Goal: Information Seeking & Learning: Check status

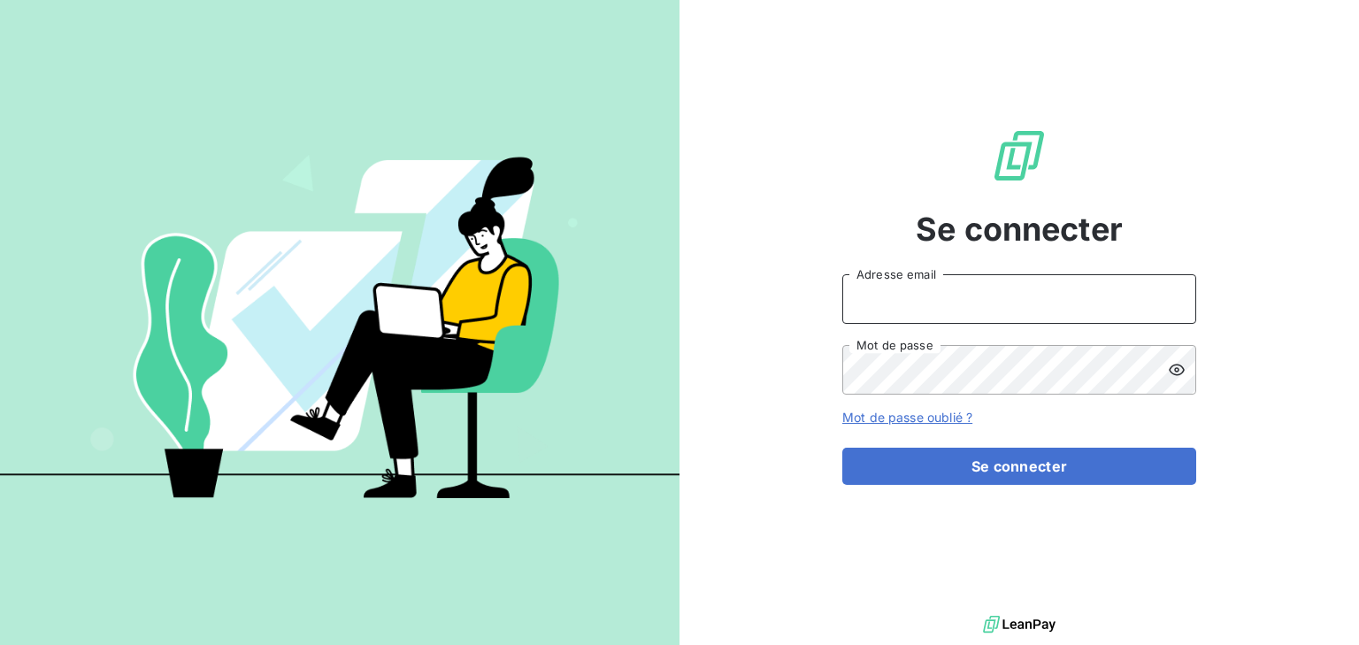
click at [907, 310] on input "Adresse email" at bounding box center [1020, 299] width 354 height 50
type input "[EMAIL_ADDRESS][DOMAIN_NAME]"
click at [843, 448] on button "Se connecter" at bounding box center [1020, 466] width 354 height 37
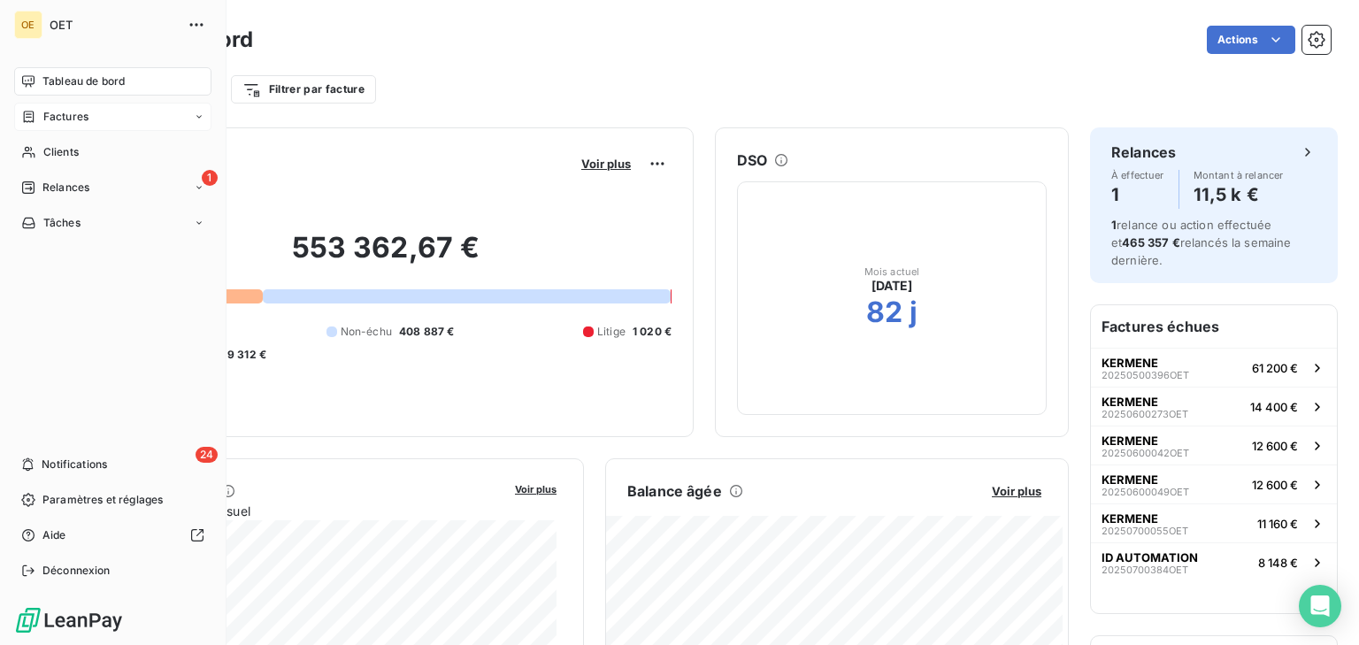
click at [96, 127] on div "Factures" at bounding box center [112, 117] width 197 height 28
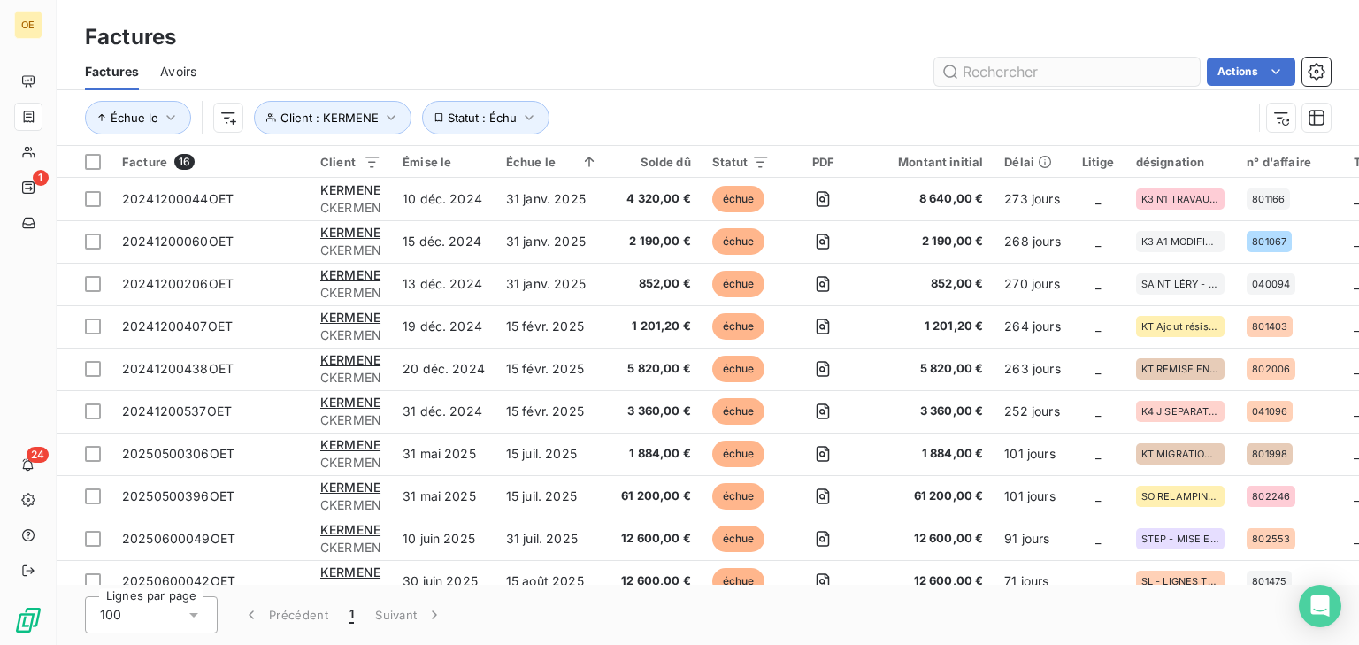
click at [1034, 76] on input "text" at bounding box center [1068, 72] width 266 height 28
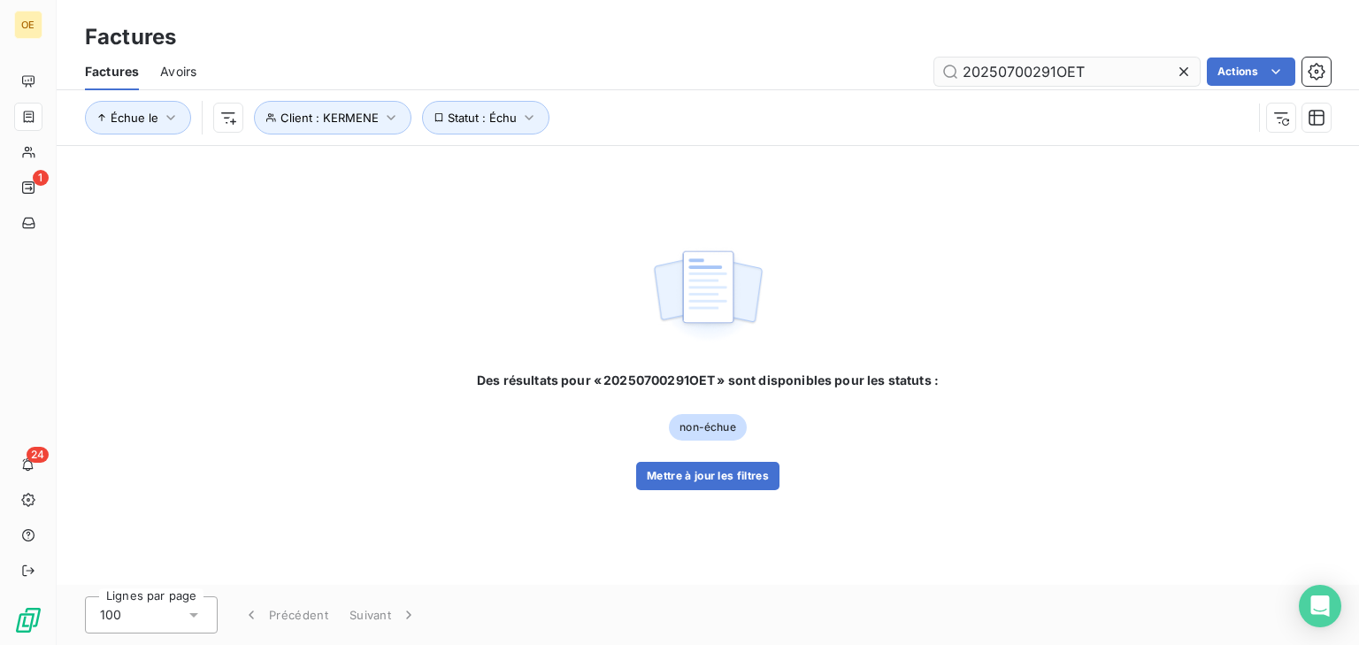
type input "20250700291OET"
click at [526, 113] on icon "button" at bounding box center [529, 118] width 18 height 18
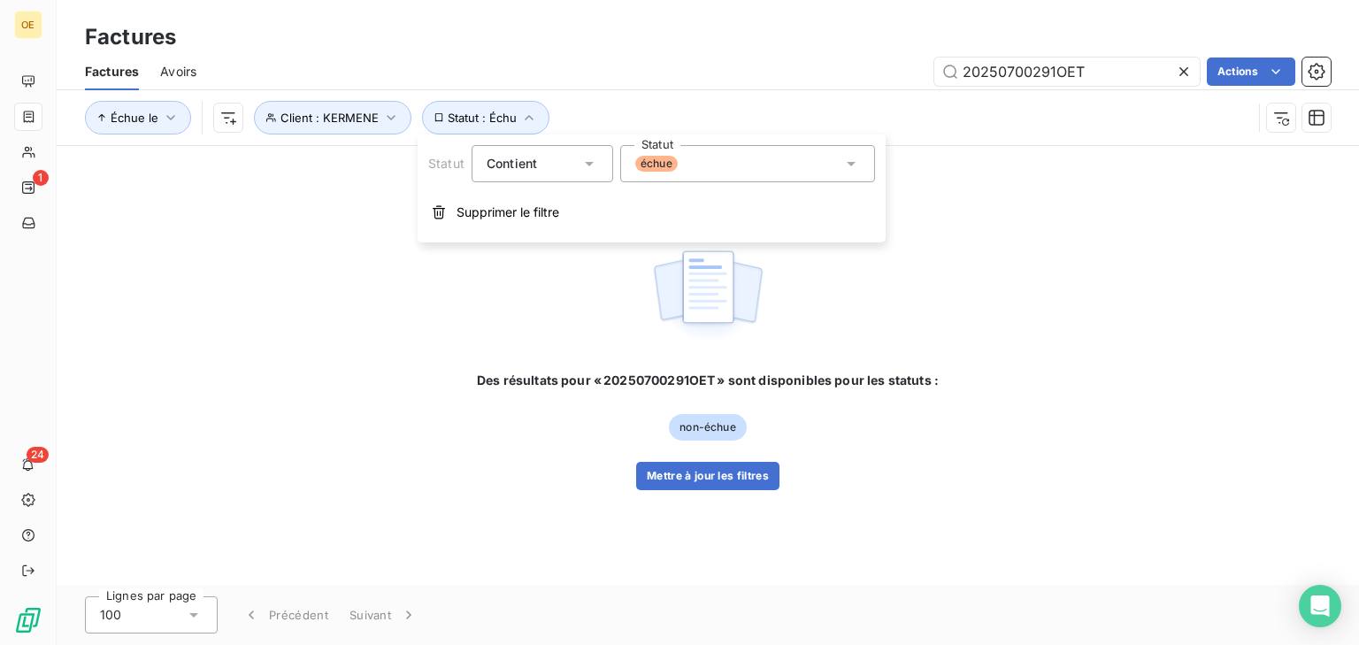
click at [777, 166] on div "échue" at bounding box center [747, 163] width 255 height 37
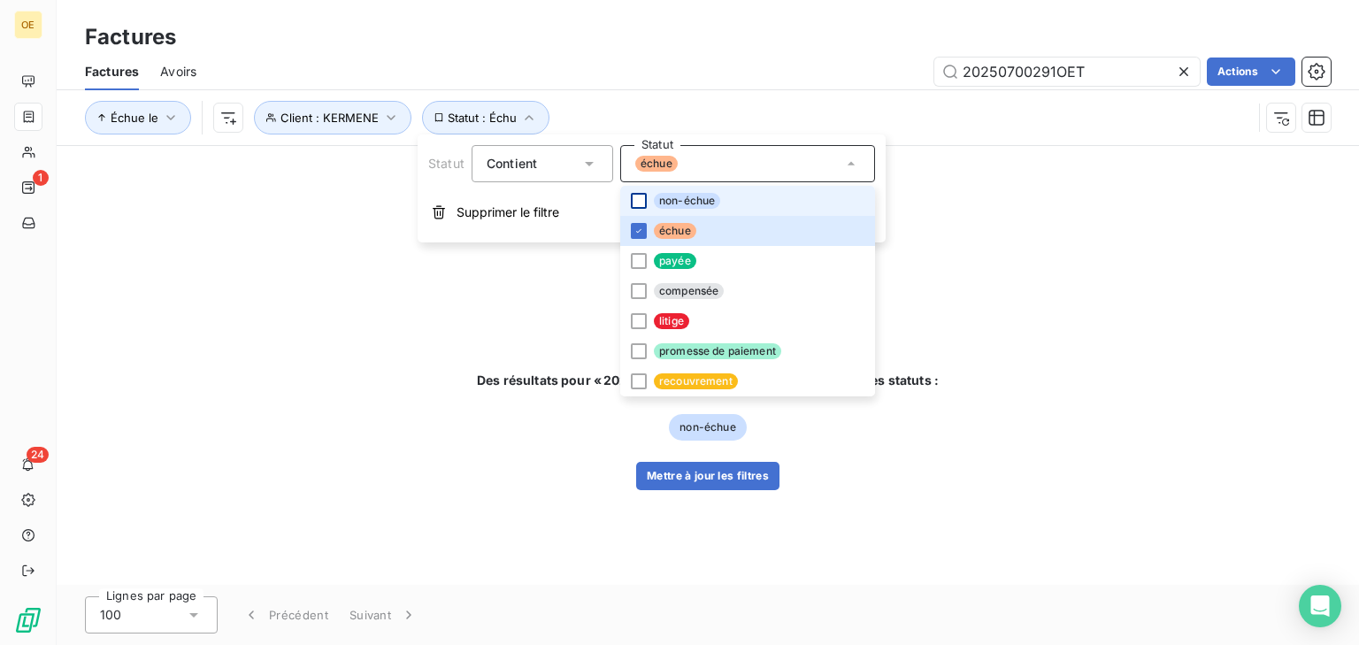
click at [641, 202] on div at bounding box center [639, 201] width 16 height 16
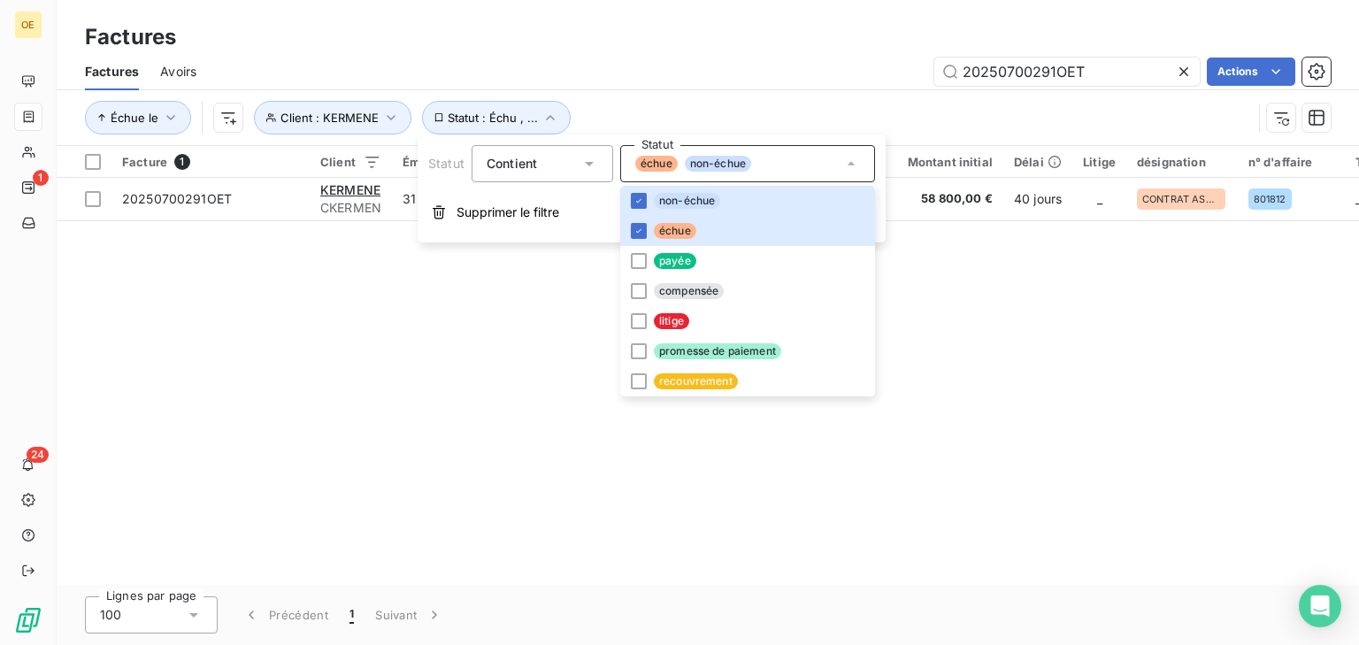
click at [936, 289] on div "Facture 1 Client Émise le Échue le Solde dû Statut PDF Montant initial Délai Li…" at bounding box center [708, 365] width 1303 height 439
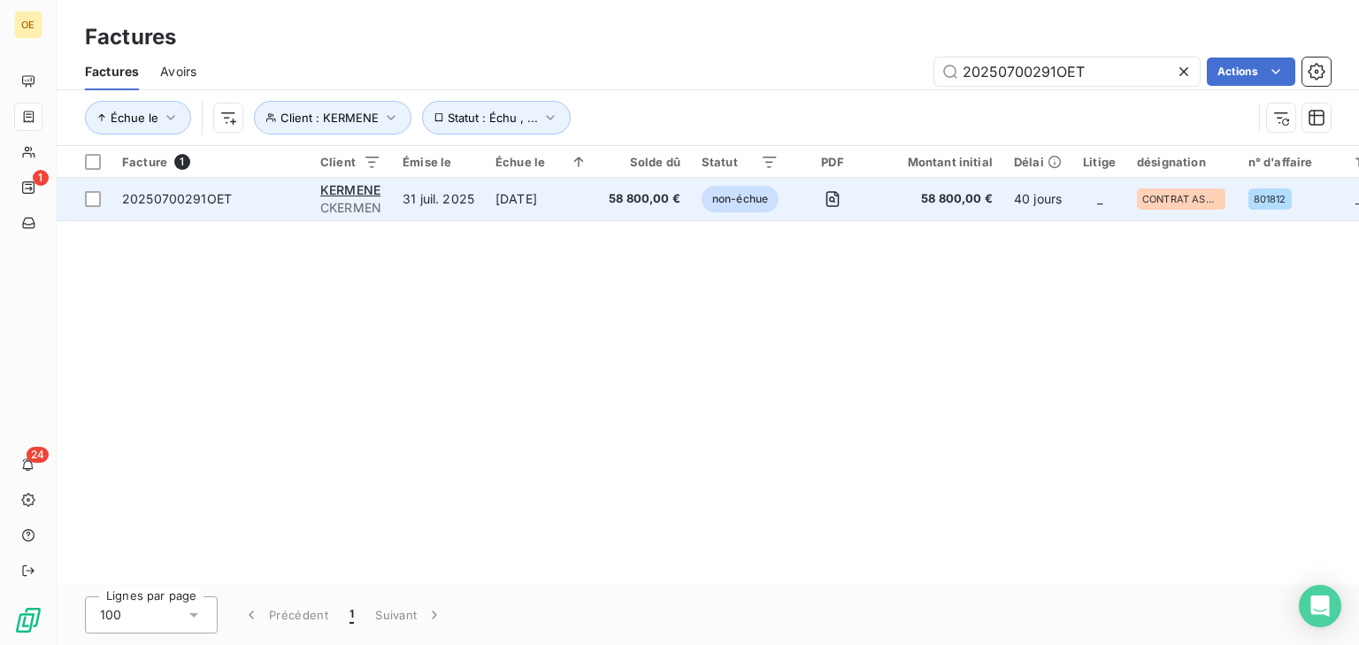
click at [441, 204] on td "31 juil. 2025" at bounding box center [438, 199] width 93 height 42
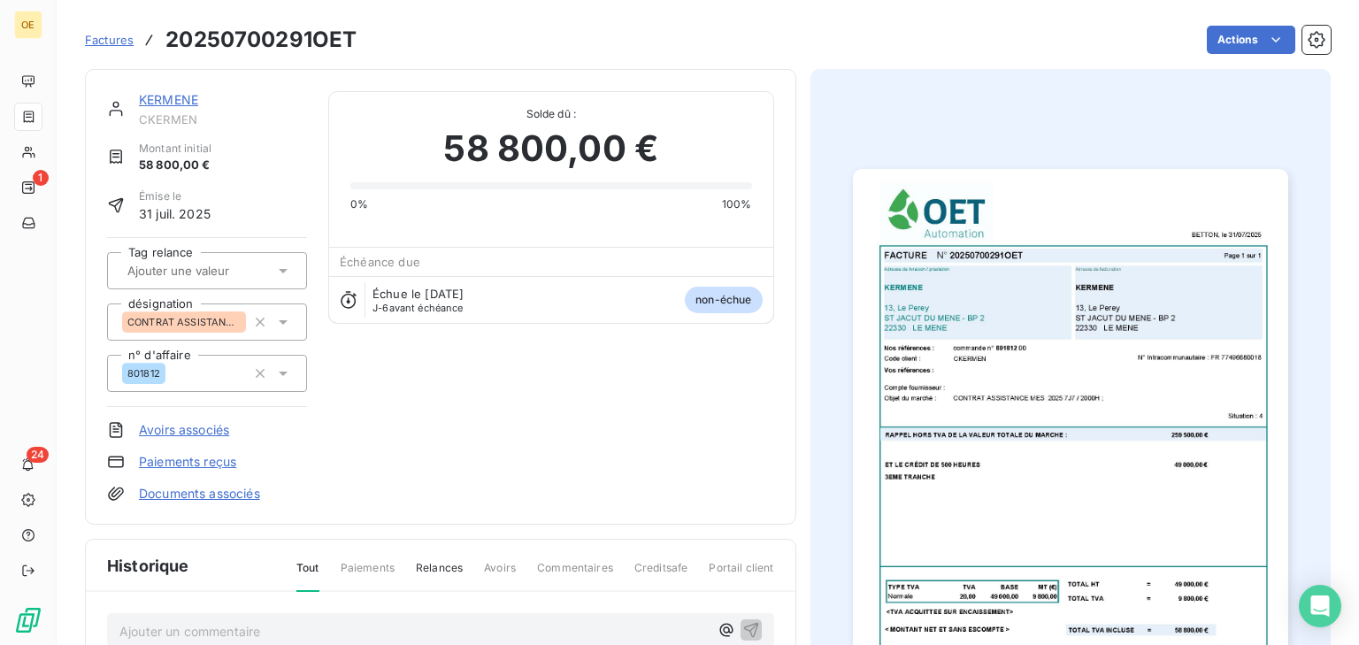
click at [1196, 429] on img "button" at bounding box center [1070, 476] width 435 height 614
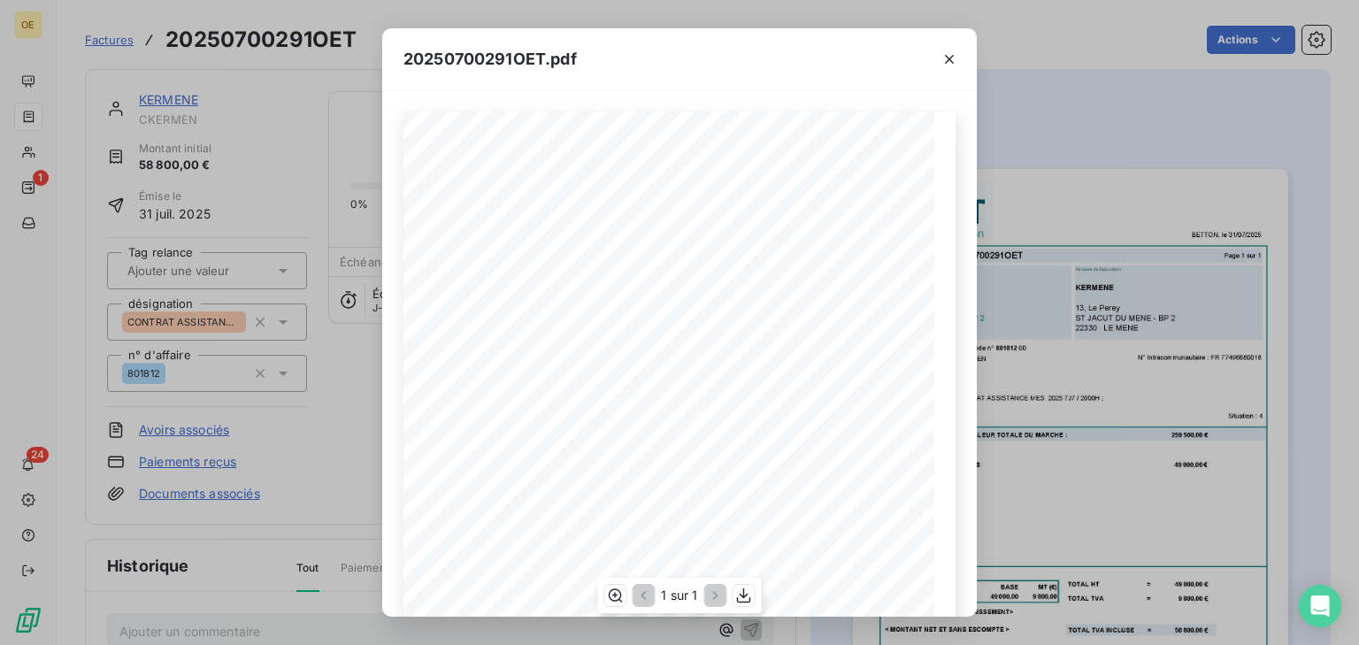
scroll to position [266, 0]
click at [747, 595] on icon "button" at bounding box center [744, 596] width 18 height 18
click at [957, 59] on icon "button" at bounding box center [950, 59] width 18 height 18
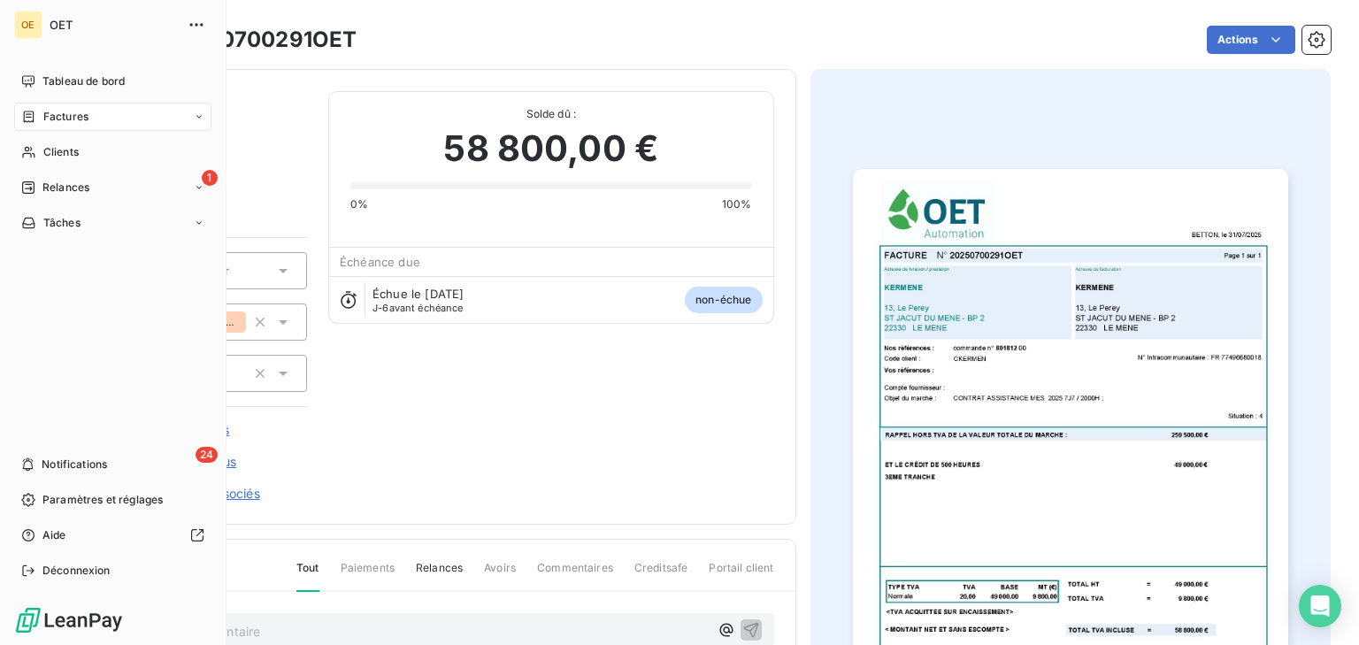
click at [66, 119] on span "Factures" at bounding box center [65, 117] width 45 height 16
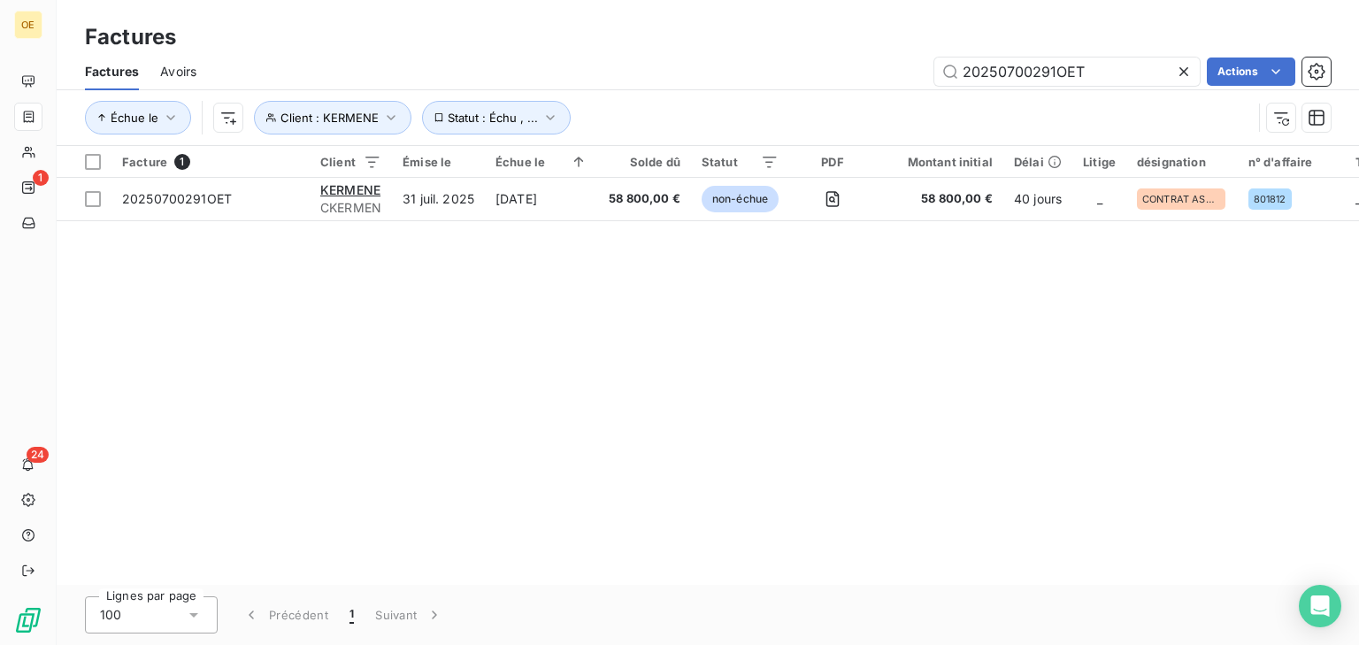
drag, startPoint x: 1097, startPoint y: 77, endPoint x: 758, endPoint y: 92, distance: 339.3
click at [758, 92] on div "Factures Avoirs 20250700291OET Actions Échue le Client : KERMENE Statut : Échu …" at bounding box center [708, 99] width 1303 height 92
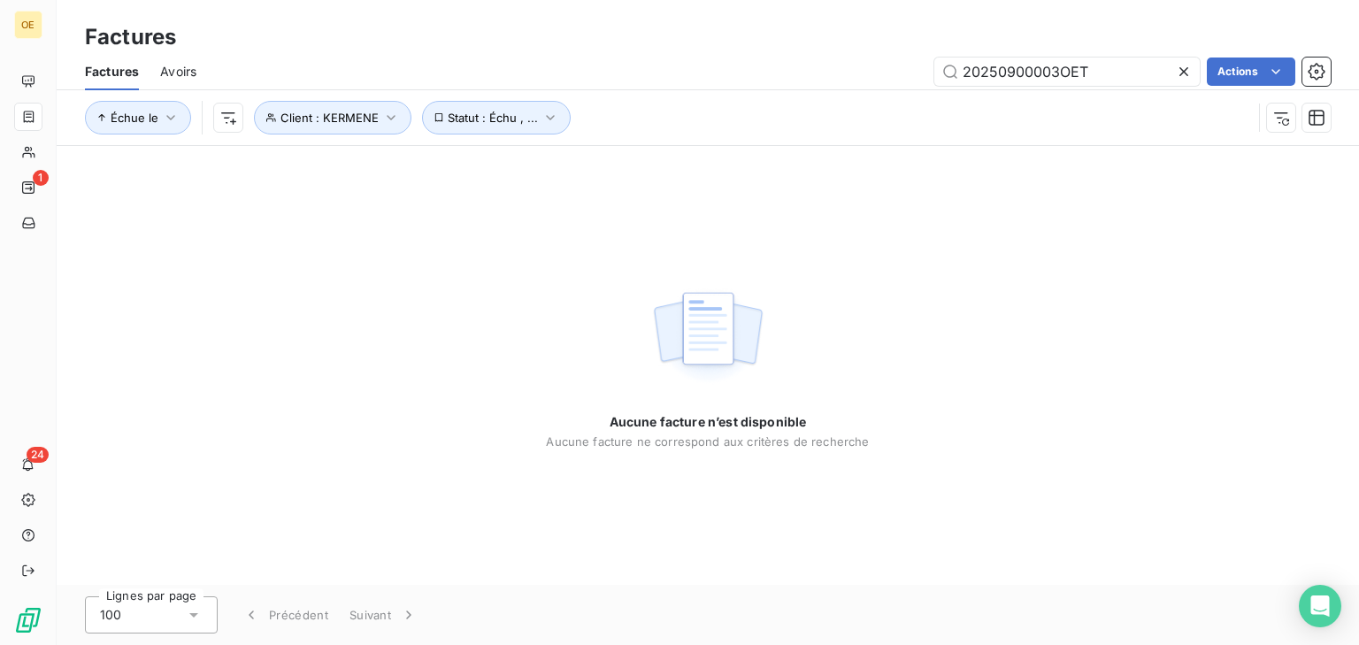
type input "20250900003OET"
click at [545, 120] on icon "button" at bounding box center [551, 118] width 18 height 18
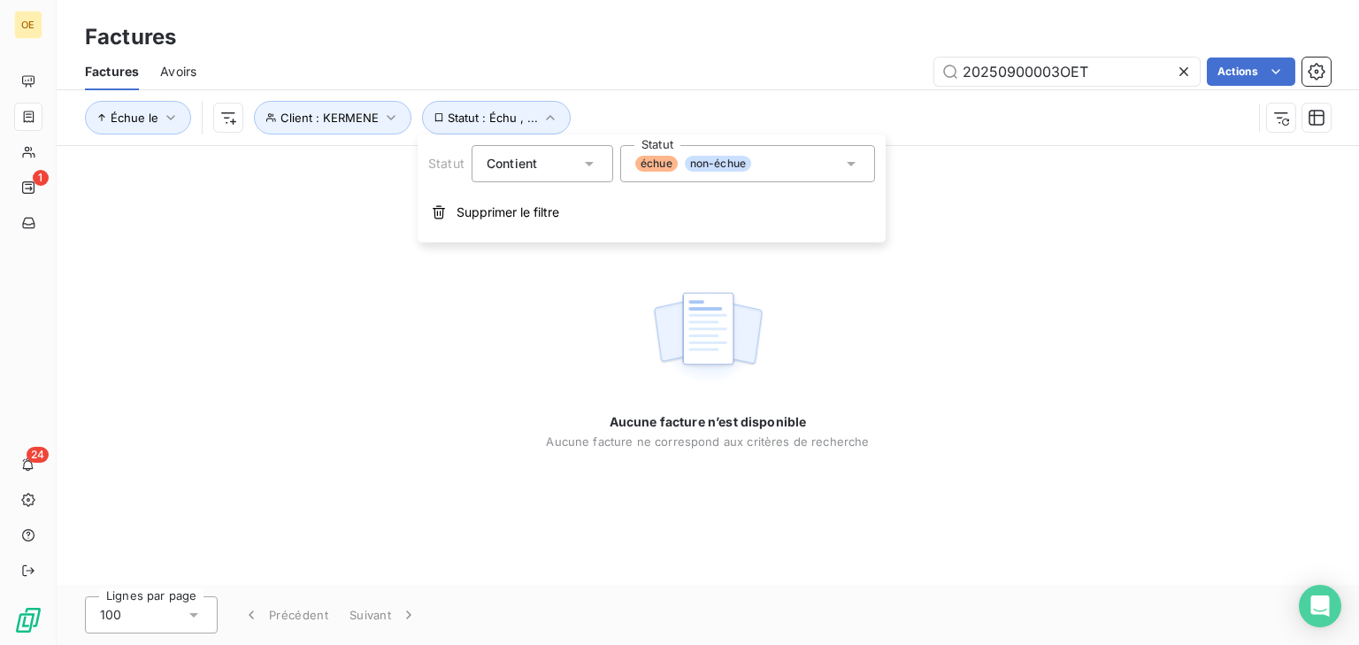
click at [843, 166] on icon at bounding box center [852, 164] width 18 height 18
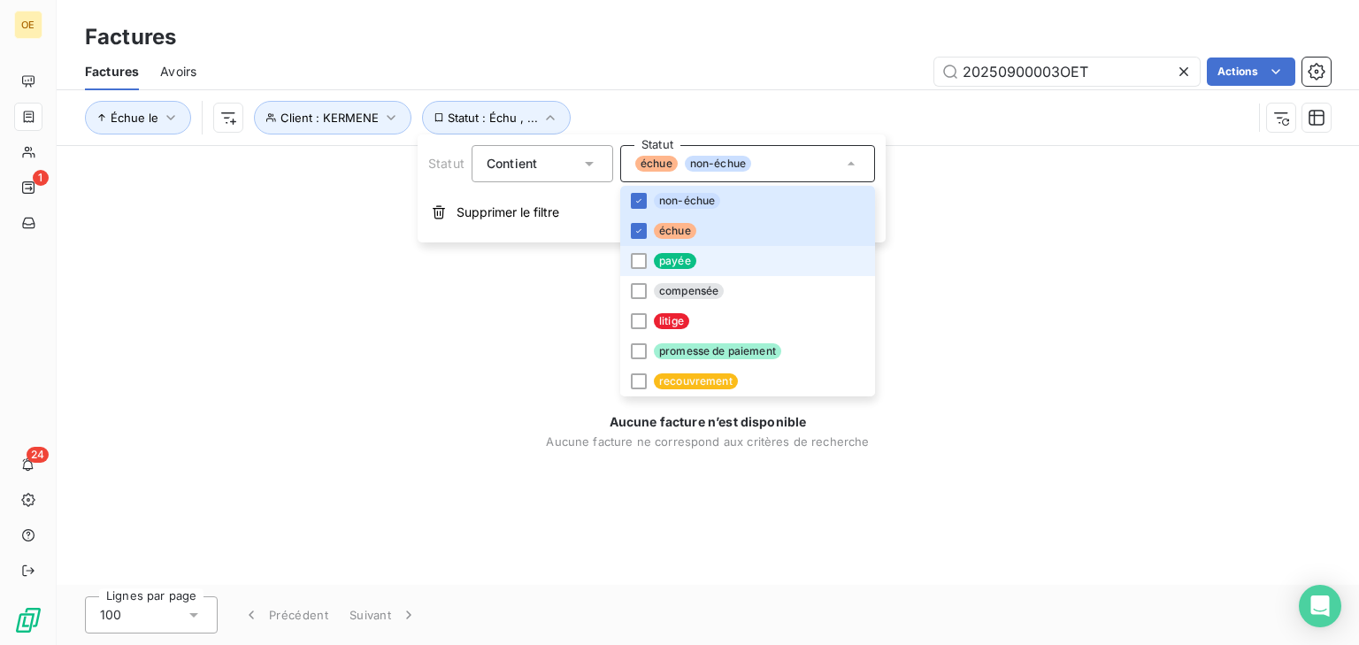
click at [648, 253] on li "payée" at bounding box center [747, 261] width 255 height 30
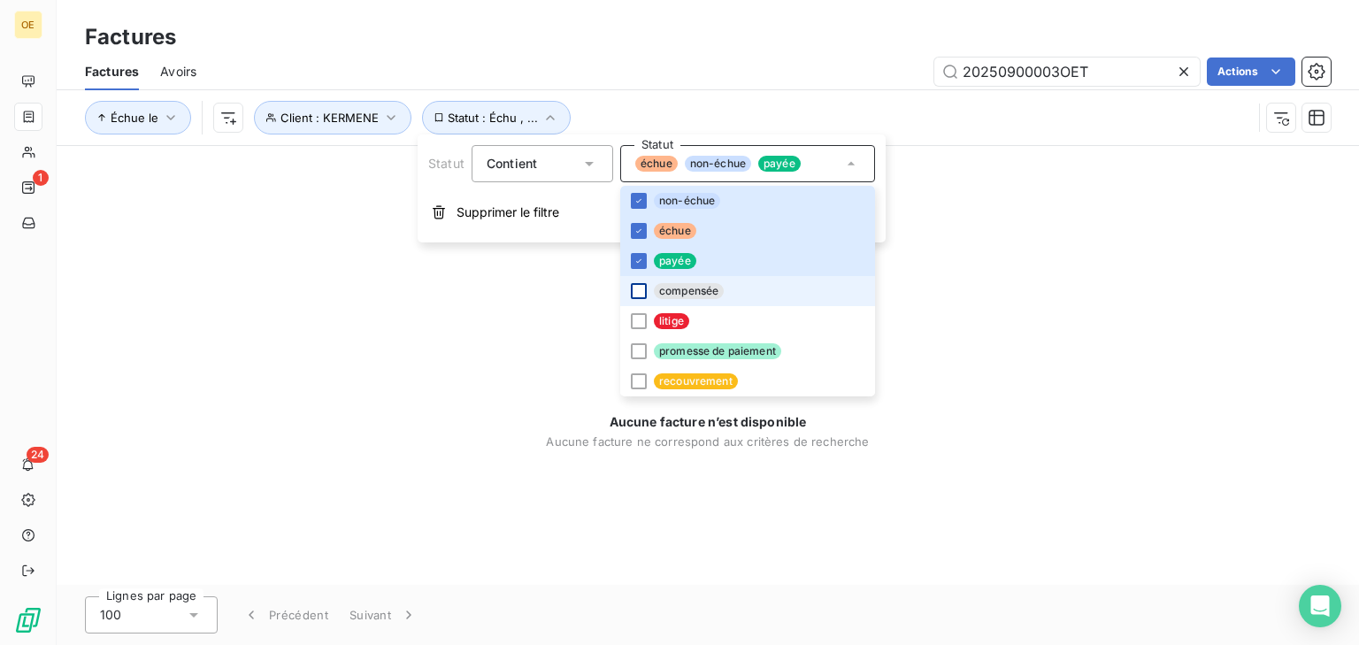
click at [633, 292] on div at bounding box center [639, 291] width 16 height 16
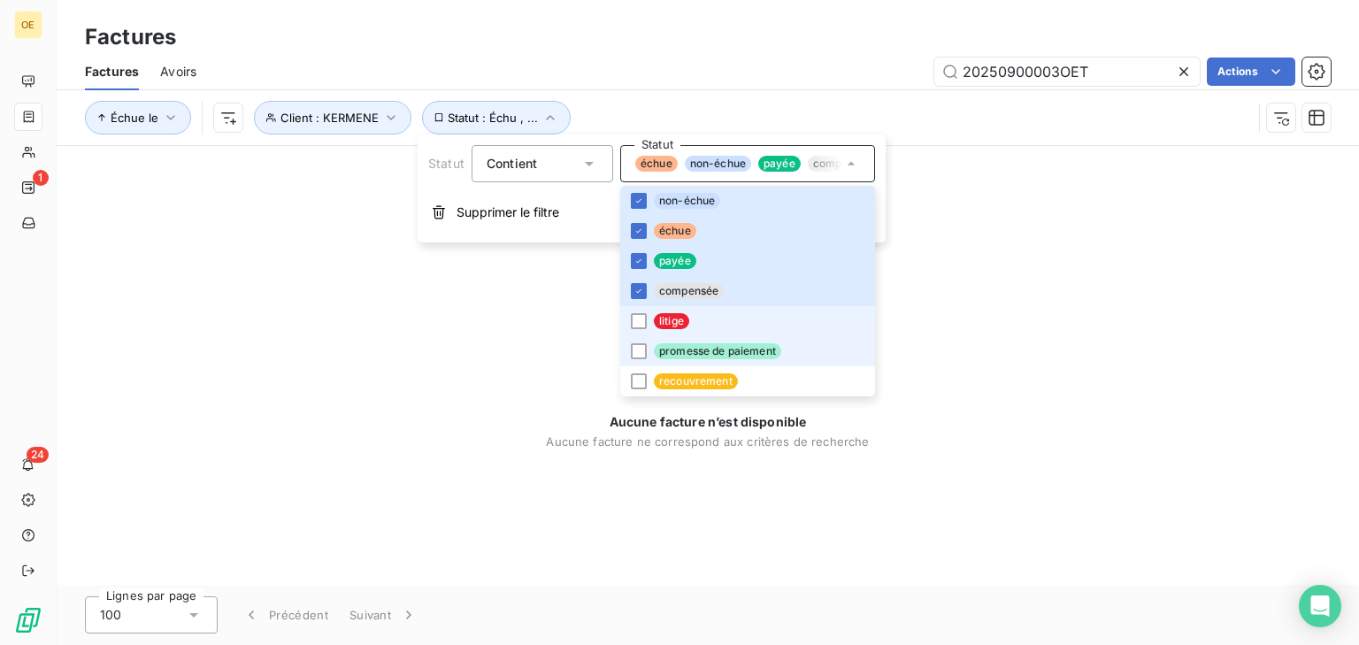
drag, startPoint x: 637, startPoint y: 314, endPoint x: 637, endPoint y: 337, distance: 23.0
click at [637, 315] on div at bounding box center [639, 321] width 16 height 16
click at [637, 357] on div at bounding box center [639, 351] width 16 height 16
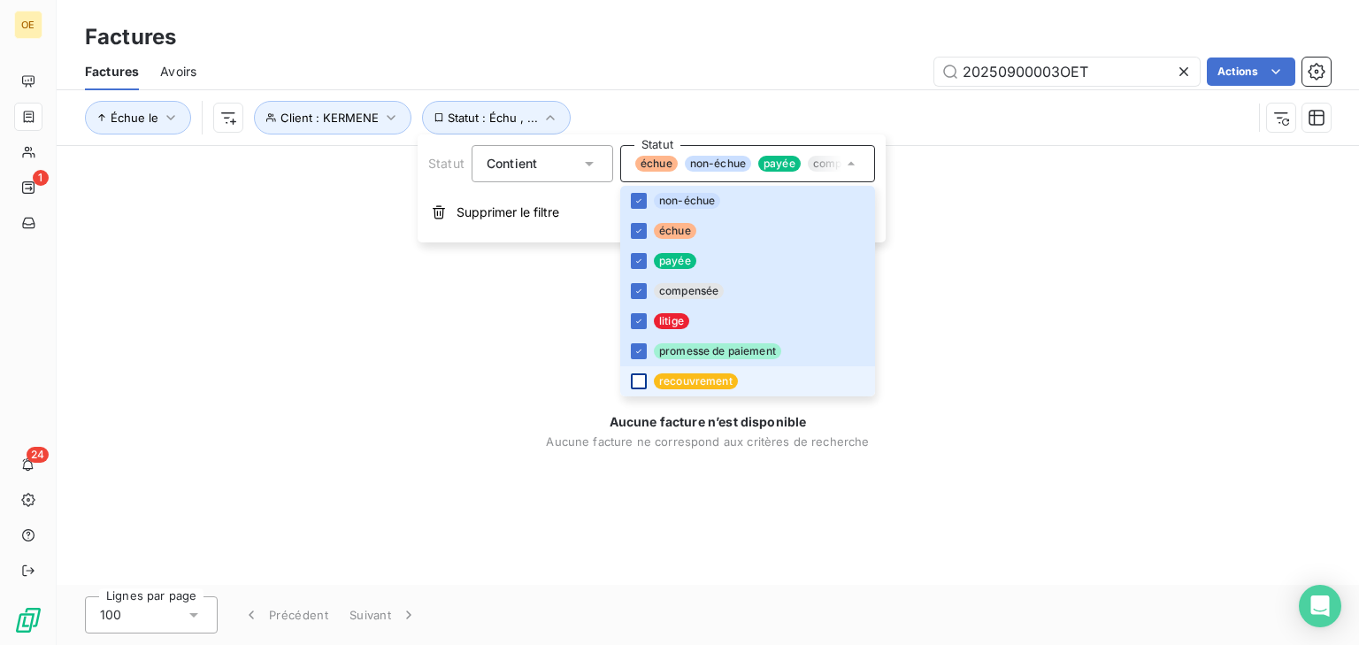
click at [639, 378] on div at bounding box center [639, 382] width 16 height 16
click at [1019, 273] on div "Aucune facture n’est disponible Aucune facture ne correspond aux critères de re…" at bounding box center [708, 365] width 1303 height 439
